Goal: Task Accomplishment & Management: Manage account settings

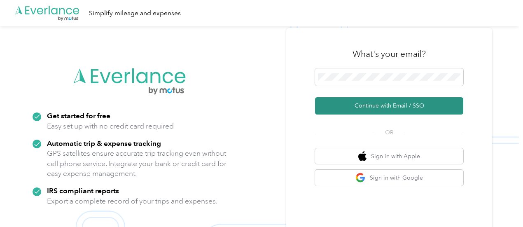
click at [387, 107] on button "Continue with Email / SSO" at bounding box center [389, 105] width 148 height 17
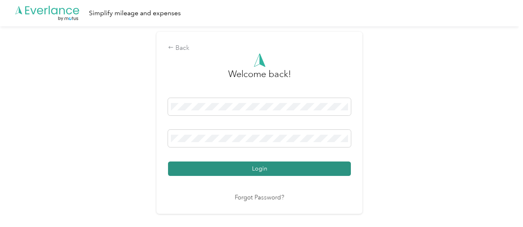
click at [262, 170] on button "Login" at bounding box center [259, 168] width 183 height 14
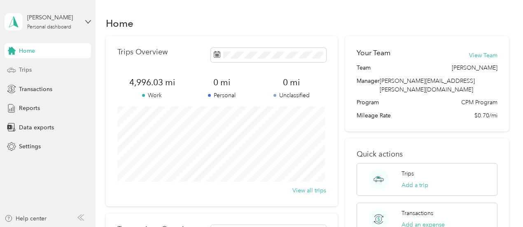
click at [26, 70] on span "Trips" at bounding box center [25, 69] width 13 height 9
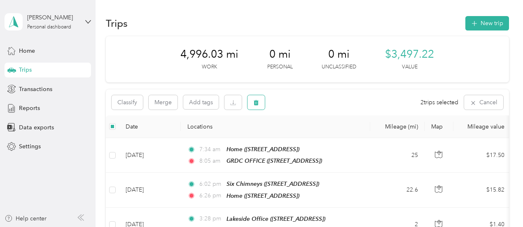
click at [258, 108] on button "button" at bounding box center [255, 102] width 17 height 14
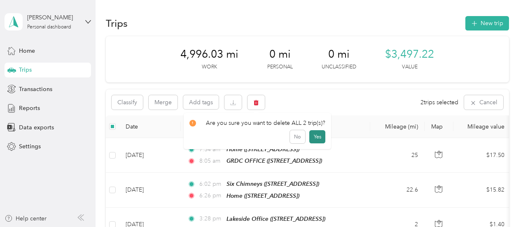
click at [315, 137] on button "Yes" at bounding box center [317, 136] width 16 height 13
